Goal: Use online tool/utility: Use online tool/utility

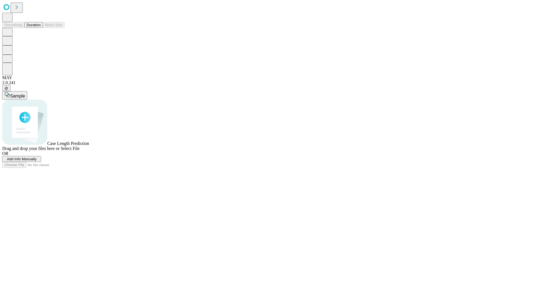
click at [41, 28] on button "Duration" at bounding box center [33, 25] width 18 height 6
click at [37, 161] on span "Add Info Manually" at bounding box center [22, 159] width 30 height 4
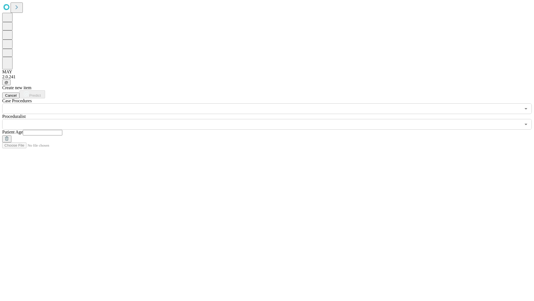
click at [62, 130] on input "text" at bounding box center [43, 133] width 40 height 6
type input "**"
click at [271, 119] on input "text" at bounding box center [261, 124] width 519 height 11
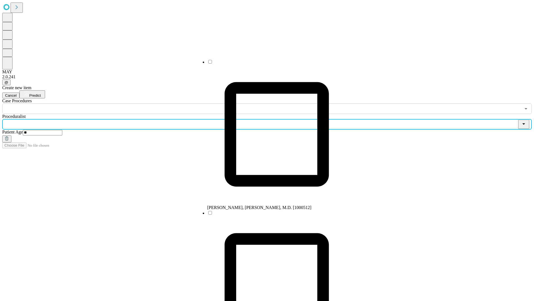
click at [271, 64] on li "[PERSON_NAME], [PERSON_NAME], M.D. [1000512]" at bounding box center [276, 134] width 139 height 151
click at [117, 103] on input "text" at bounding box center [261, 108] width 519 height 11
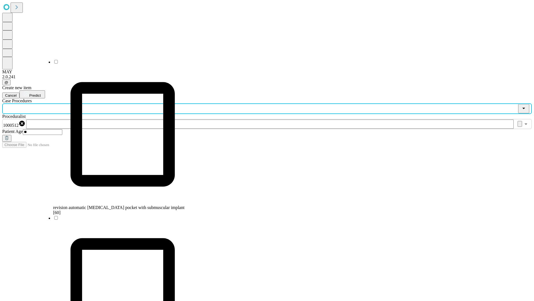
click at [117, 205] on span "revision automatic [MEDICAL_DATA] pocket with submuscular implant [60]" at bounding box center [118, 210] width 131 height 10
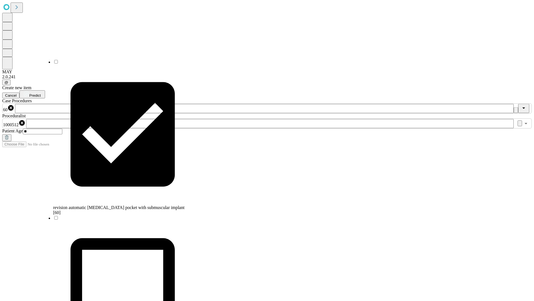
click at [41, 93] on span "Predict" at bounding box center [34, 95] width 11 height 4
